Goal: Contribute content

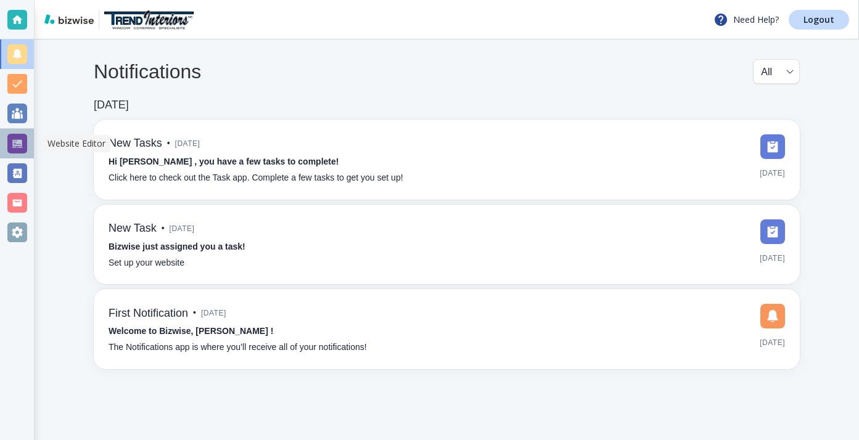
click at [28, 136] on div at bounding box center [17, 144] width 34 height 30
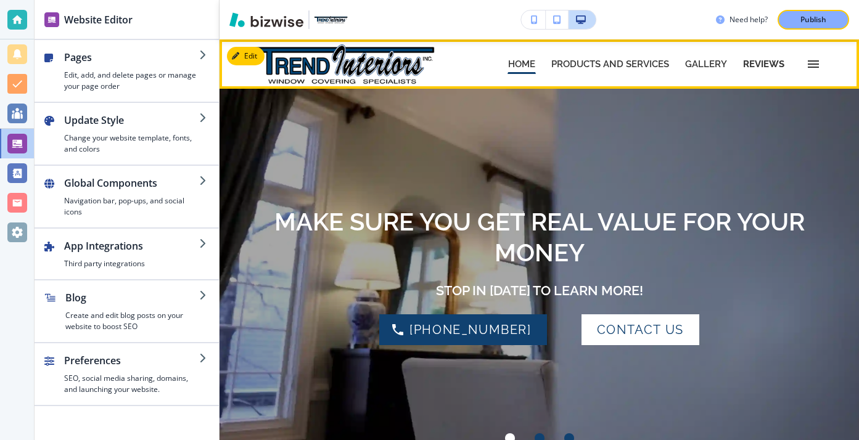
click at [765, 66] on p "REVIEWS" at bounding box center [763, 64] width 41 height 9
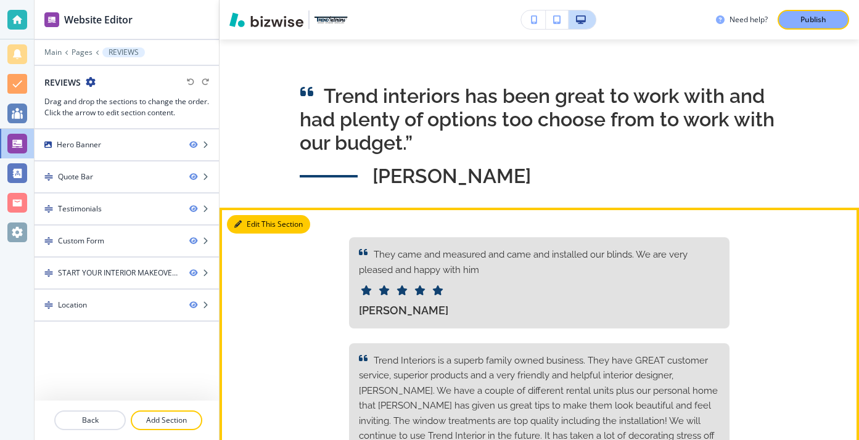
click at [246, 226] on button "Edit This Section" at bounding box center [268, 224] width 83 height 19
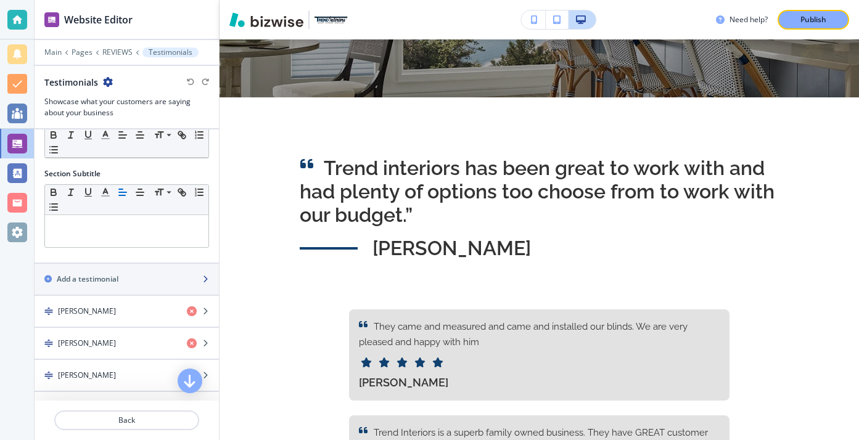
scroll to position [33, 0]
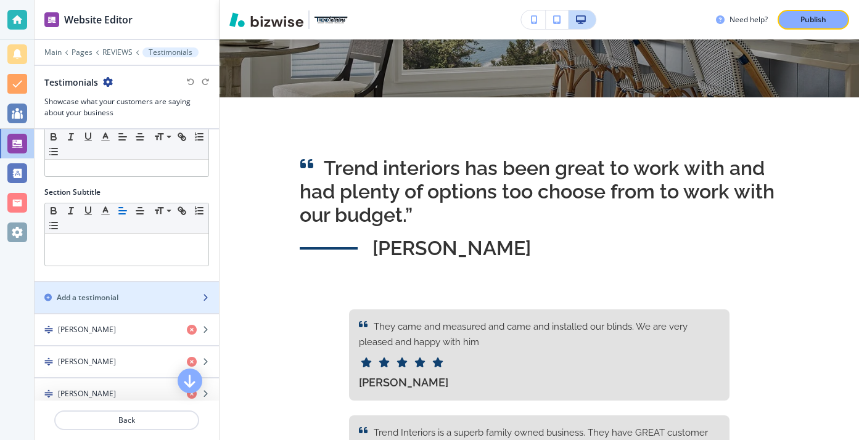
click at [156, 295] on div "Add a testimonial" at bounding box center [113, 297] width 157 height 11
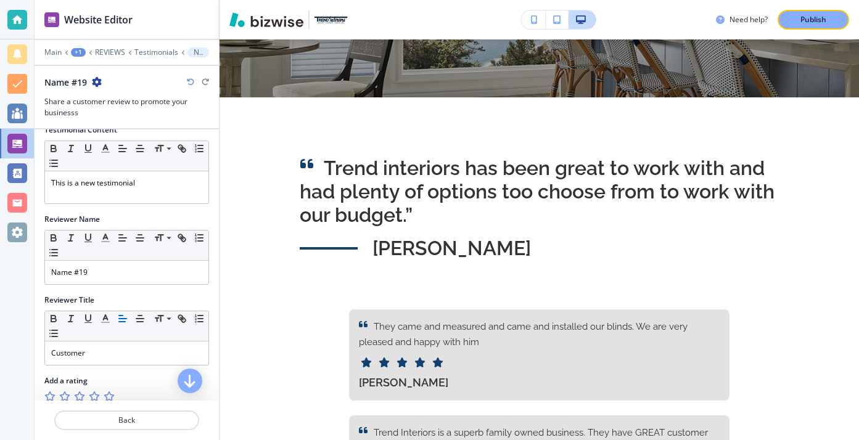
scroll to position [10, 0]
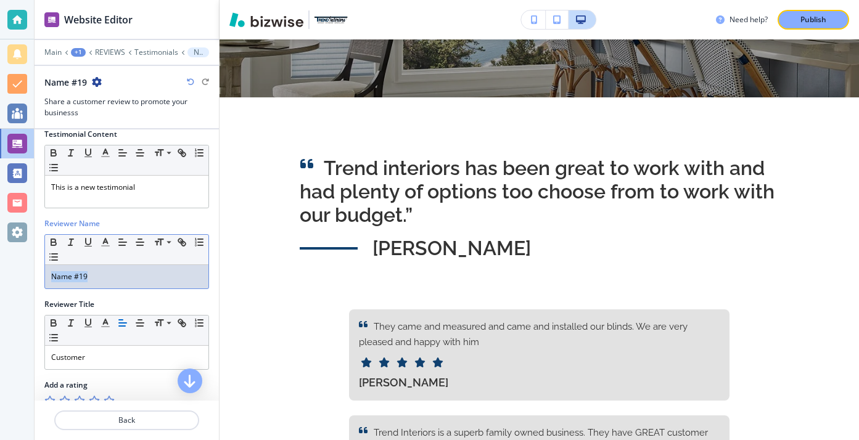
drag, startPoint x: 183, startPoint y: 281, endPoint x: 46, endPoint y: 265, distance: 137.3
click at [46, 265] on div "Small Normal Large Huge Name #19" at bounding box center [126, 261] width 165 height 55
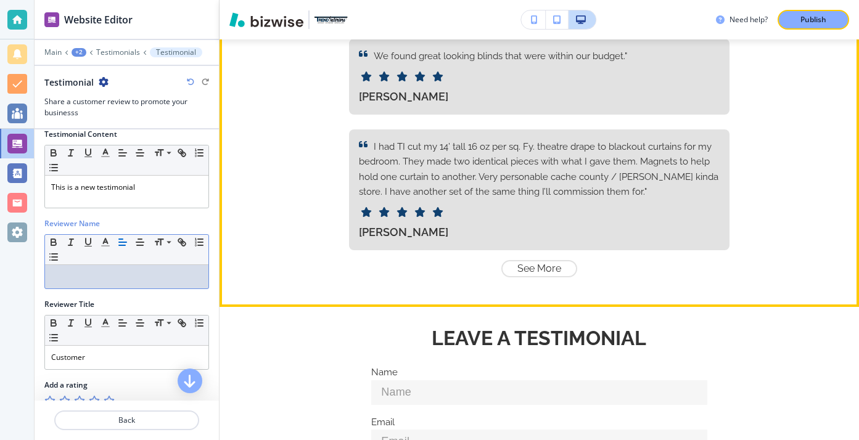
scroll to position [817, 0]
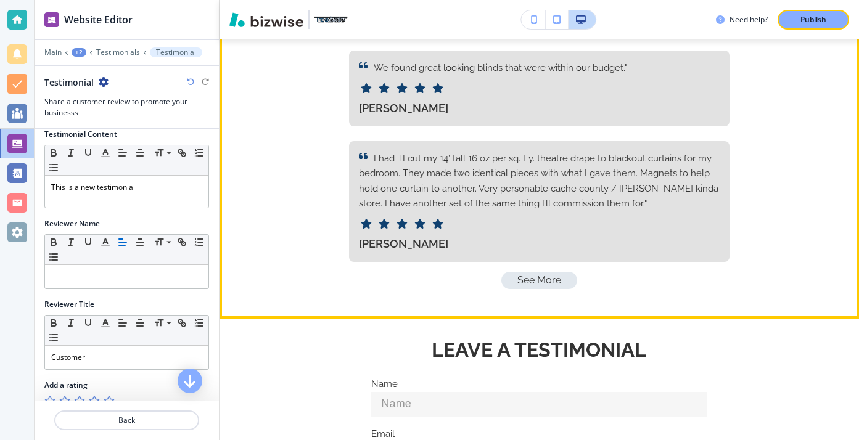
click at [553, 275] on p "See More" at bounding box center [540, 280] width 44 height 11
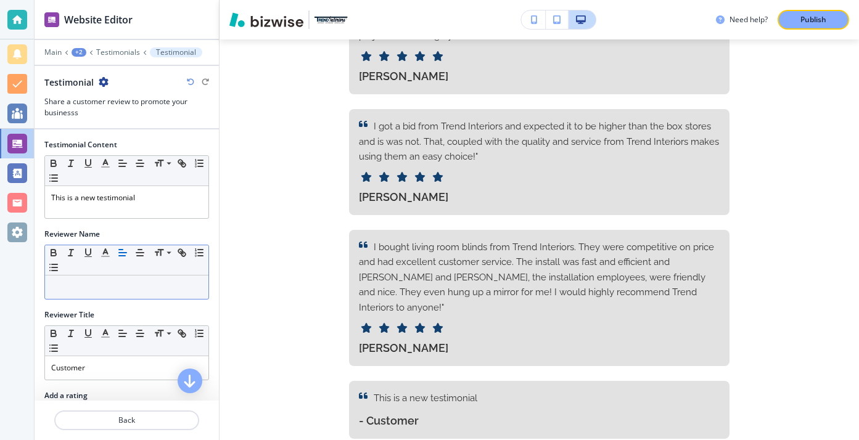
scroll to position [30, 0]
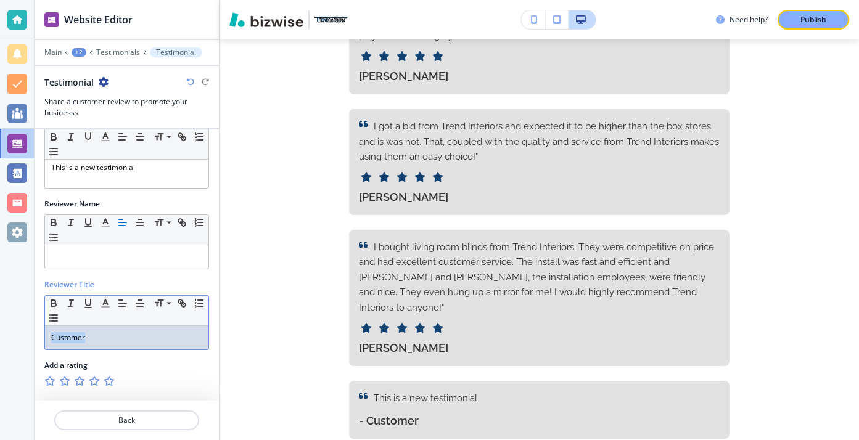
drag, startPoint x: 130, startPoint y: 339, endPoint x: 87, endPoint y: 316, distance: 48.6
click at [87, 315] on div "Small Normal Large Huge Customer" at bounding box center [126, 322] width 165 height 55
click at [134, 248] on div at bounding box center [126, 257] width 163 height 23
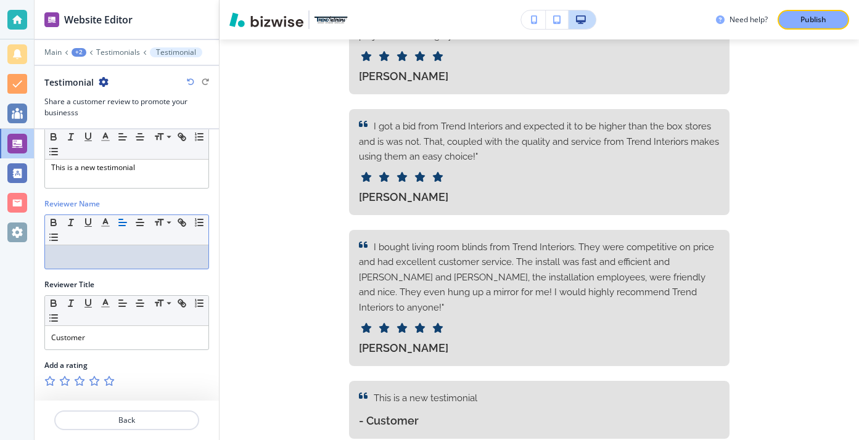
scroll to position [0, 0]
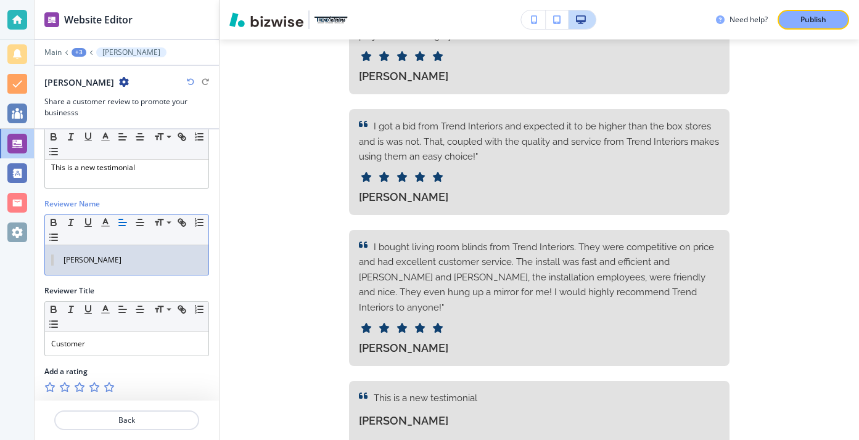
click at [68, 255] on blockquote "[PERSON_NAME]" at bounding box center [126, 260] width 151 height 11
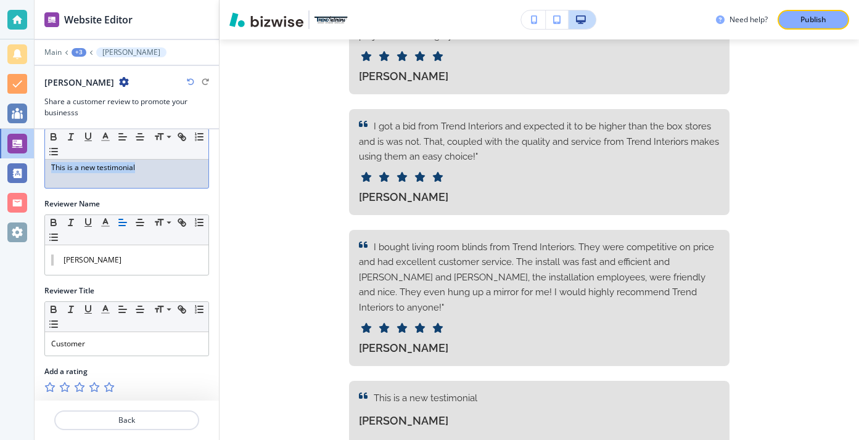
drag, startPoint x: 155, startPoint y: 171, endPoint x: -22, endPoint y: 157, distance: 177.6
click at [0, 0] on html "Website Editor Main +3 [PERSON_NAME] [PERSON_NAME] Share a customer review to p…" at bounding box center [429, 0] width 859 height 0
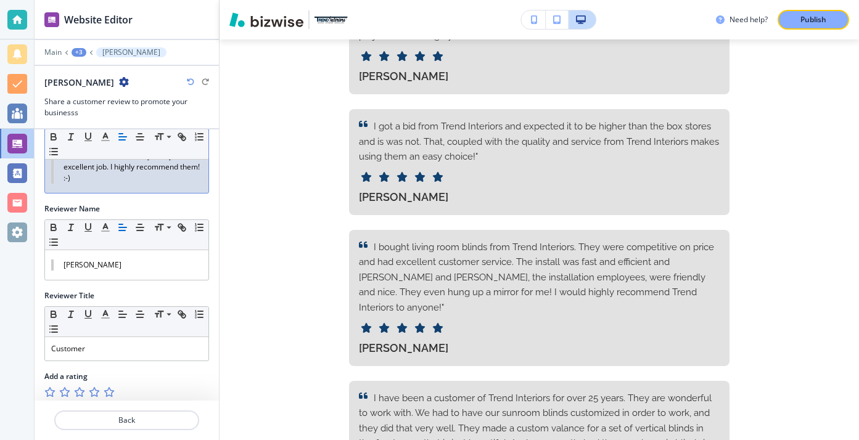
scroll to position [156, 0]
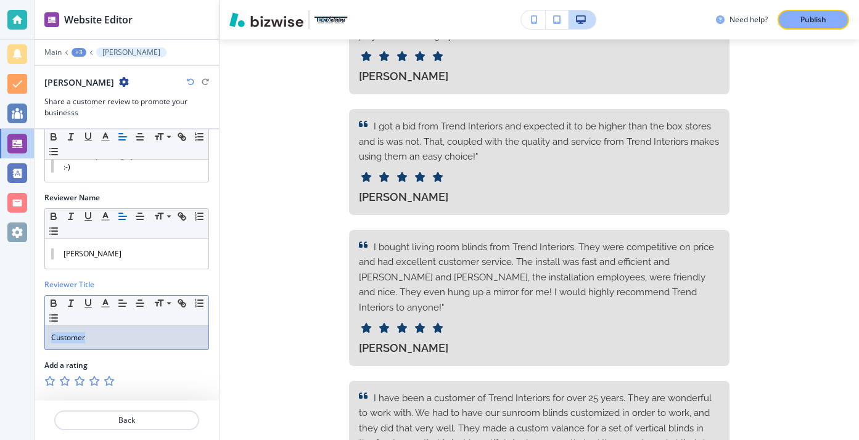
drag, startPoint x: 112, startPoint y: 333, endPoint x: 37, endPoint y: 333, distance: 75.3
click at [37, 333] on div "Testimonial Content Small Normal Large Huge I have been a customer of Trend Int…" at bounding box center [127, 186] width 184 height 427
click at [107, 385] on icon "button" at bounding box center [109, 381] width 10 height 10
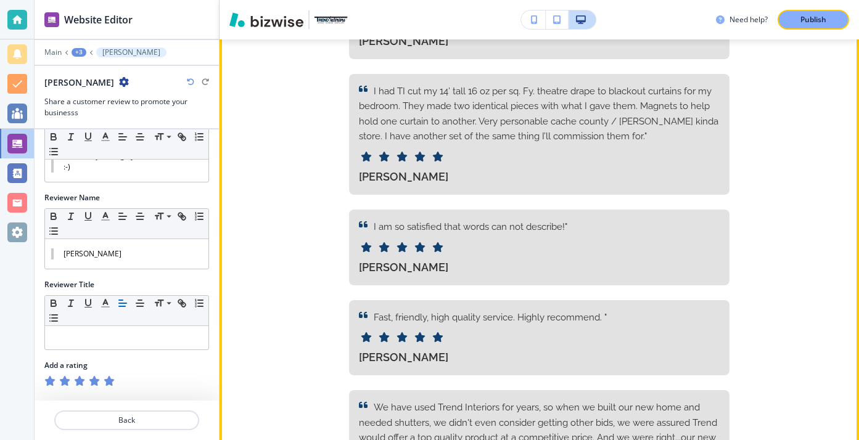
scroll to position [918, 0]
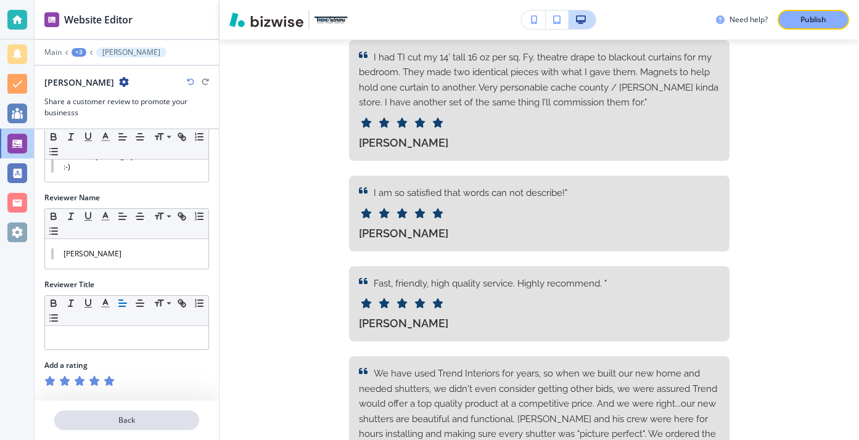
click at [138, 428] on button "Back" at bounding box center [126, 421] width 145 height 20
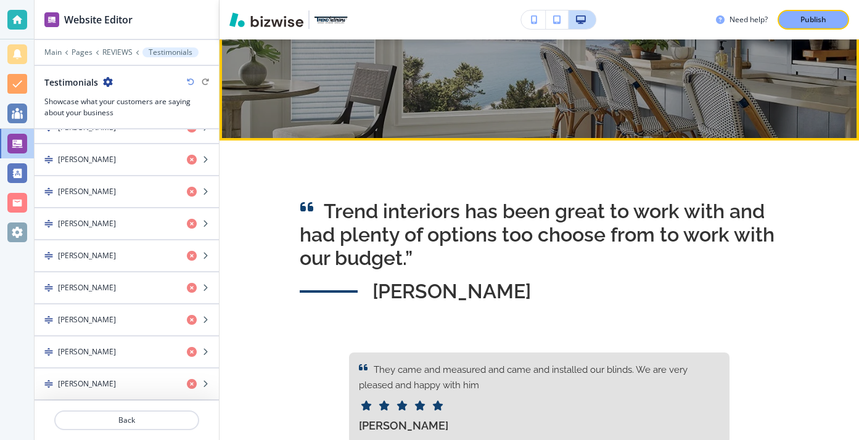
scroll to position [287, 0]
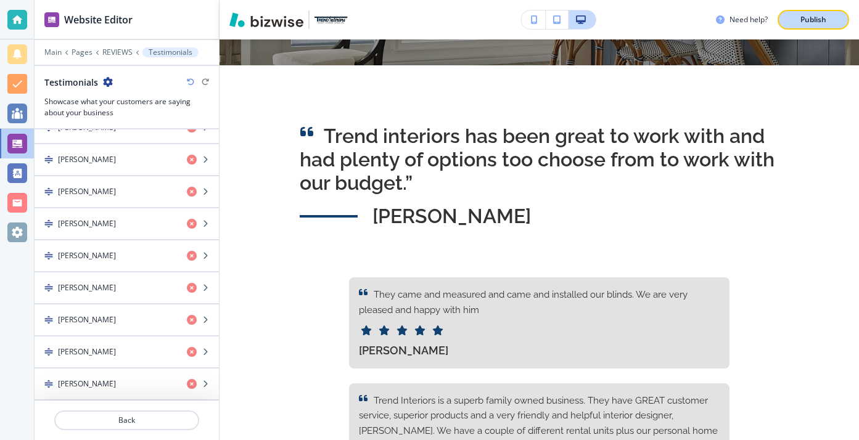
click at [804, 23] on p "Publish" at bounding box center [814, 19] width 26 height 11
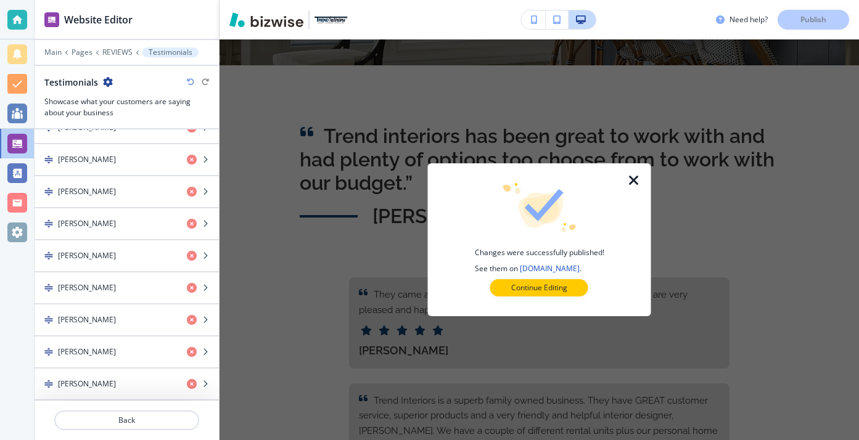
click at [574, 278] on div "Changes were successfully published! See them on [DOMAIN_NAME] . Continue Editi…" at bounding box center [539, 240] width 184 height 114
click at [579, 289] on button "Continue Editing" at bounding box center [539, 287] width 98 height 17
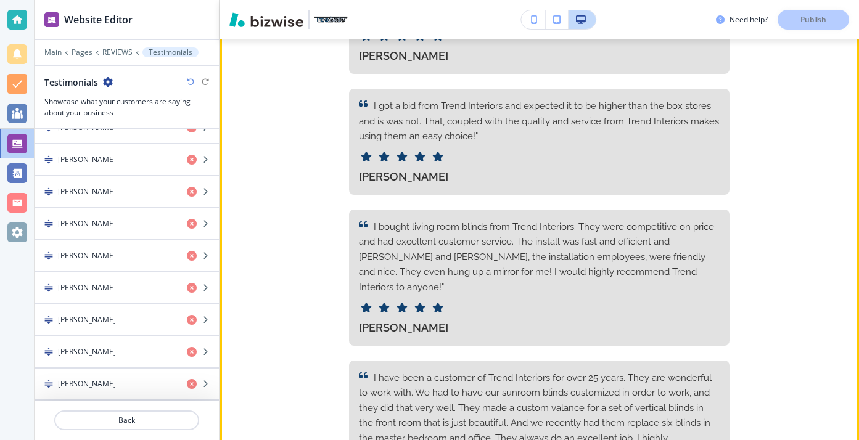
scroll to position [2699, 0]
